Goal: Participate in discussion: Engage in conversation with other users on a specific topic

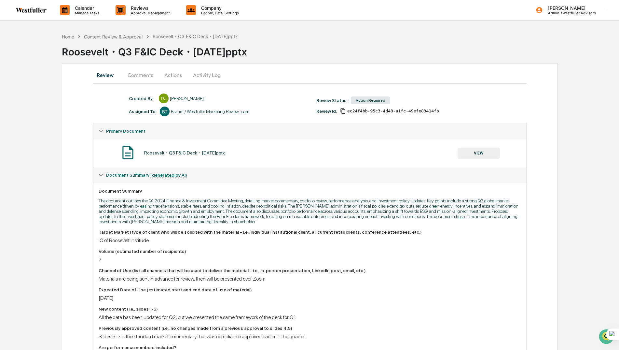
click at [142, 75] on button "Comments" at bounding box center [140, 75] width 36 height 16
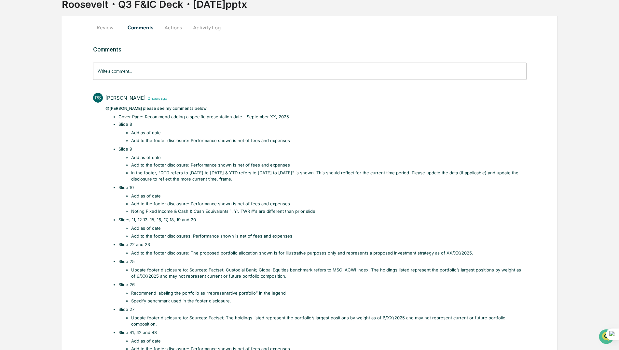
scroll to position [80, 0]
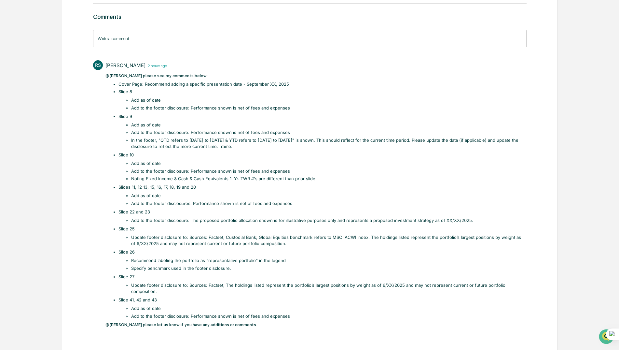
click at [102, 42] on div "Write a comment... Write a comment..." at bounding box center [309, 38] width 433 height 17
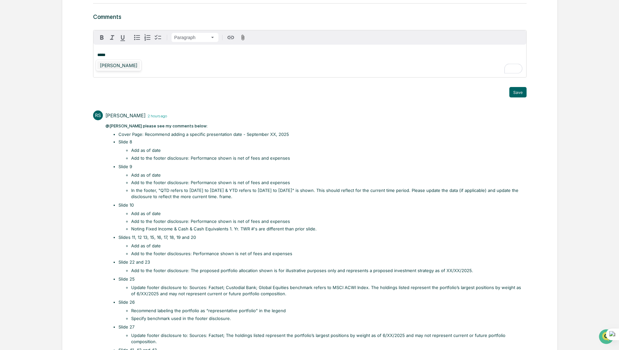
click at [129, 68] on div "[PERSON_NAME]" at bounding box center [118, 65] width 43 height 8
click at [124, 69] on div "[PERSON_NAME]" at bounding box center [118, 65] width 43 height 8
click at [121, 54] on span "To enrich screen reader interactions, please activate Accessibility in Grammarl…" at bounding box center [119, 55] width 3 height 4
click at [140, 55] on p "**********" at bounding box center [309, 55] width 425 height 5
click at [102, 40] on icon "button" at bounding box center [102, 38] width 8 height 8
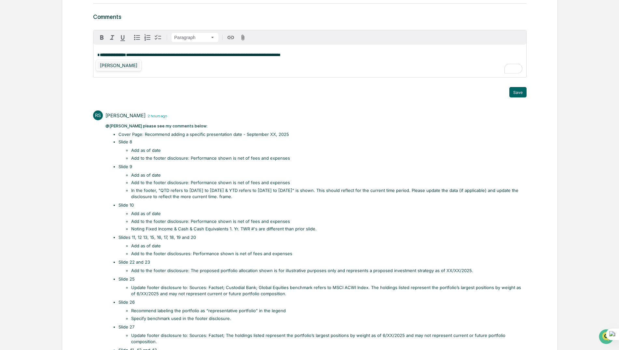
click at [112, 65] on div "[PERSON_NAME]" at bounding box center [118, 65] width 43 height 8
click at [513, 93] on button "Save" at bounding box center [517, 92] width 17 height 10
